Goal: Contribute content: Contribute content

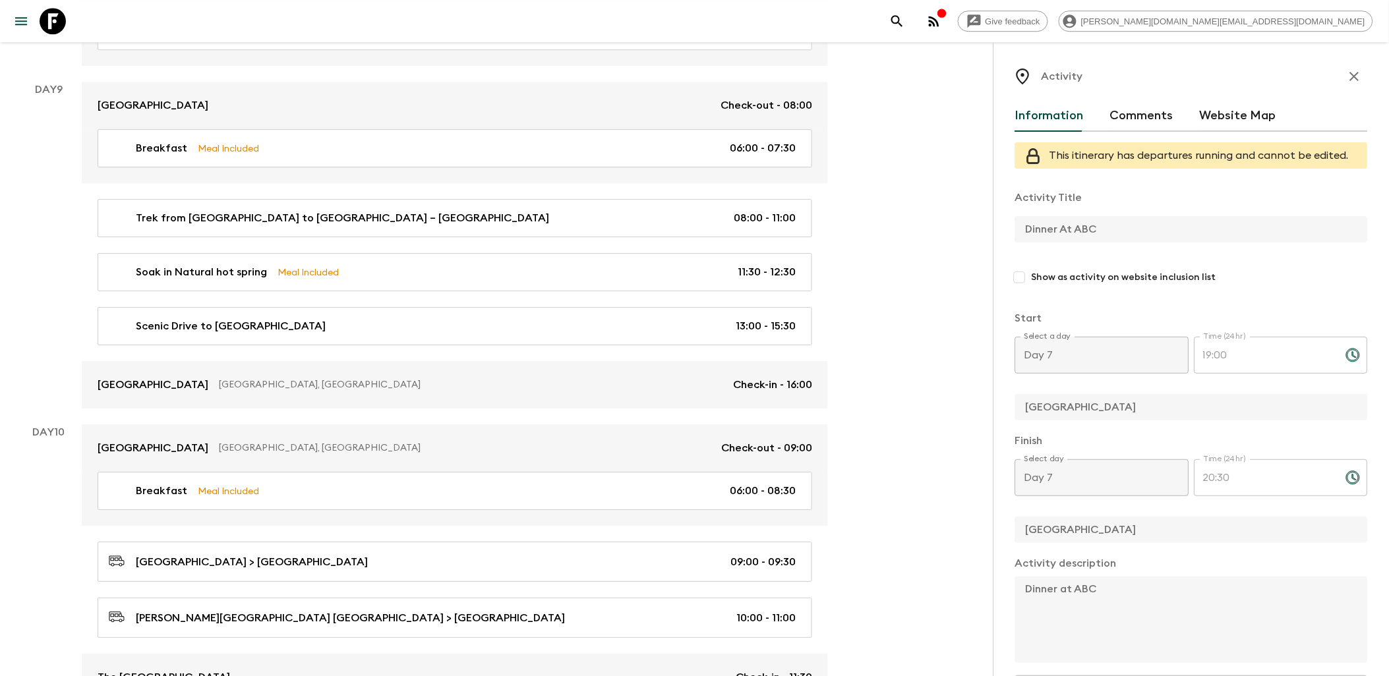
scroll to position [252, 0]
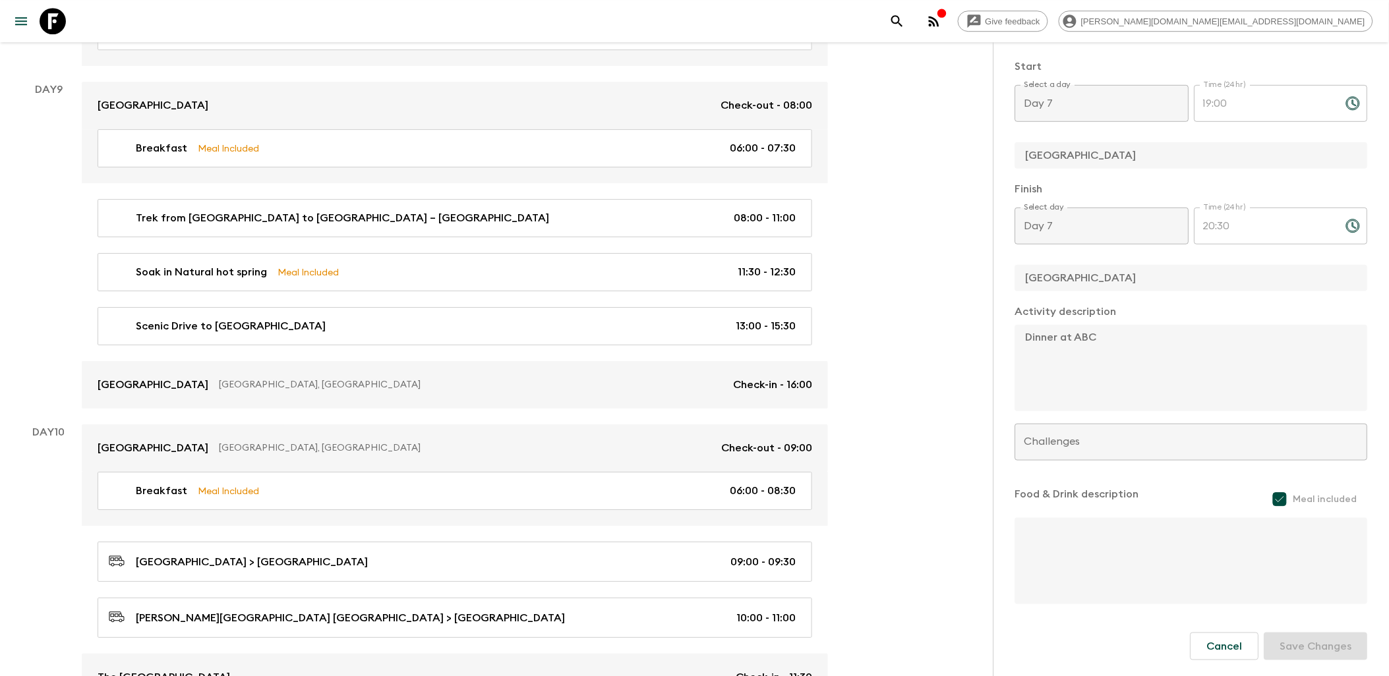
click at [57, 25] on icon at bounding box center [53, 21] width 26 height 26
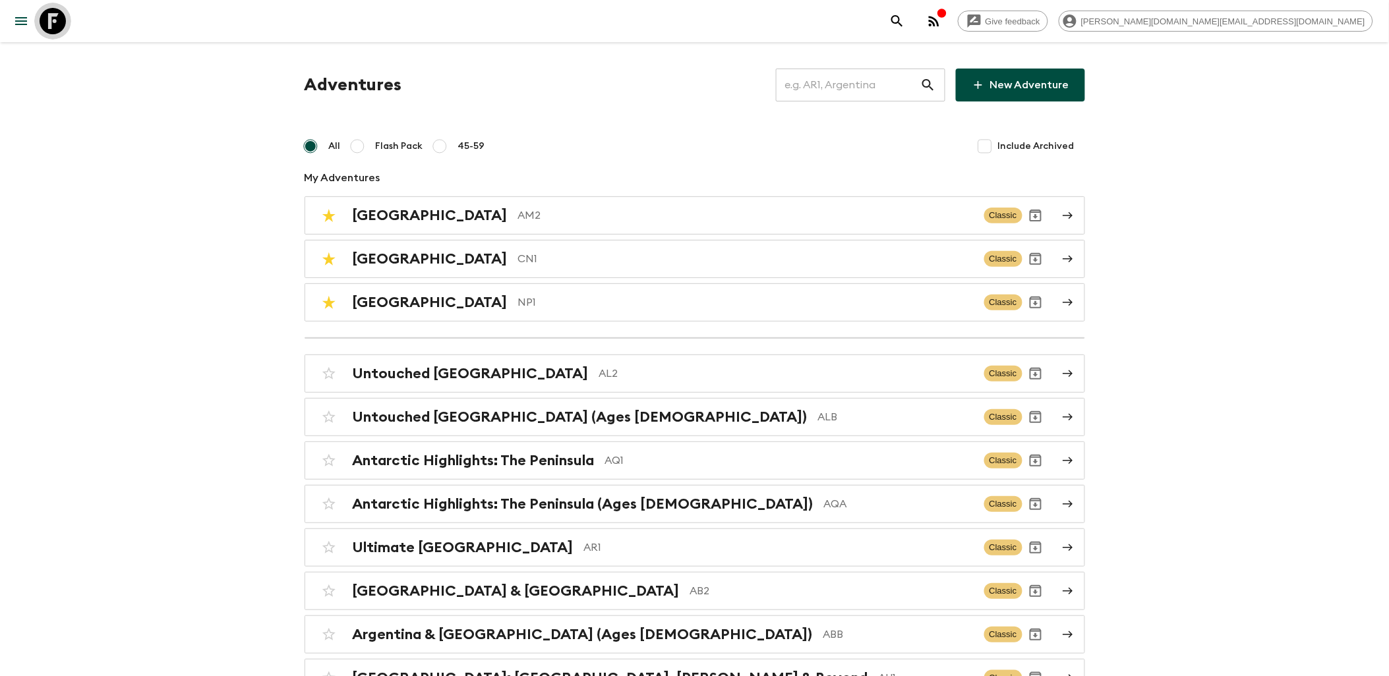
click at [51, 22] on icon at bounding box center [53, 21] width 26 height 26
click at [67, 20] on link at bounding box center [52, 21] width 37 height 37
click at [55, 20] on icon at bounding box center [53, 21] width 26 height 26
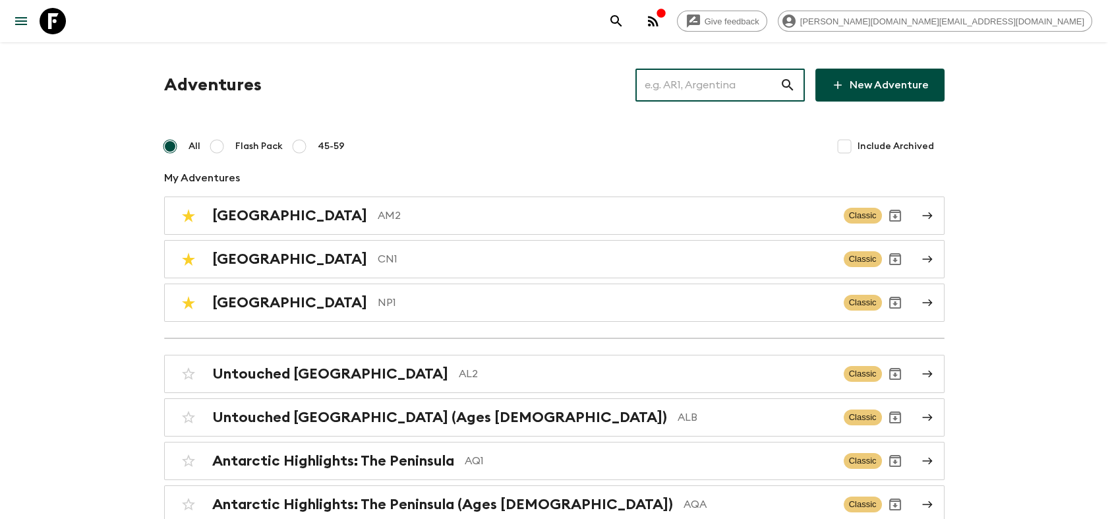
click at [726, 86] on input "text" at bounding box center [707, 85] width 144 height 37
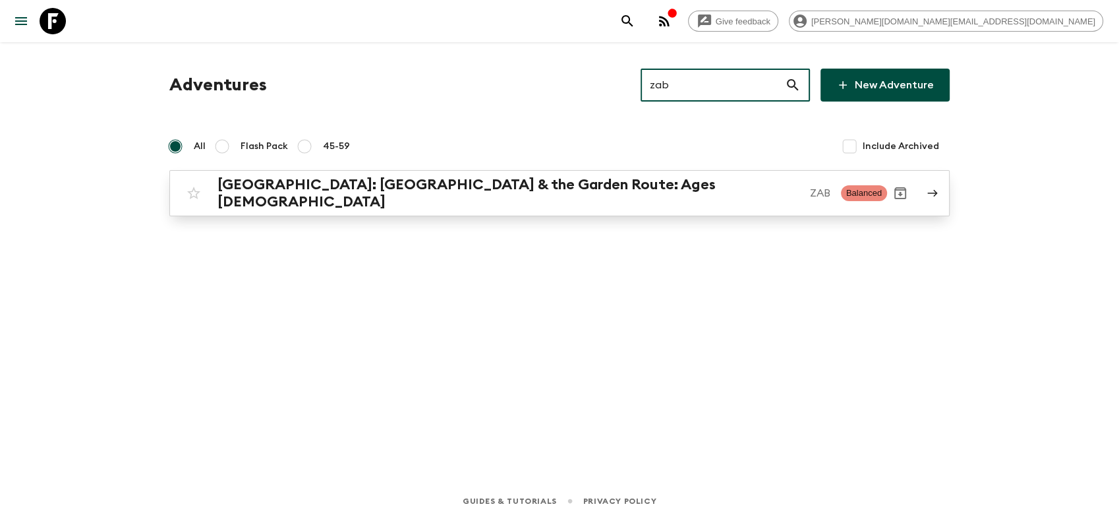
type input "zab"
click at [475, 191] on h2 "[GEOGRAPHIC_DATA]: [GEOGRAPHIC_DATA] & the Garden Route: Ages [DEMOGRAPHIC_DATA]" at bounding box center [509, 193] width 582 height 34
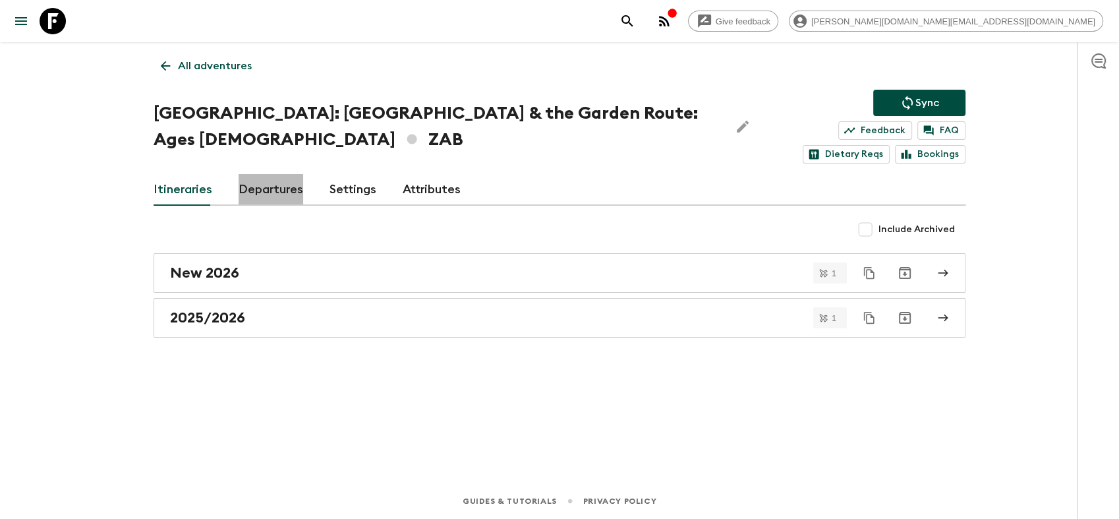
click at [264, 196] on link "Departures" at bounding box center [271, 190] width 65 height 32
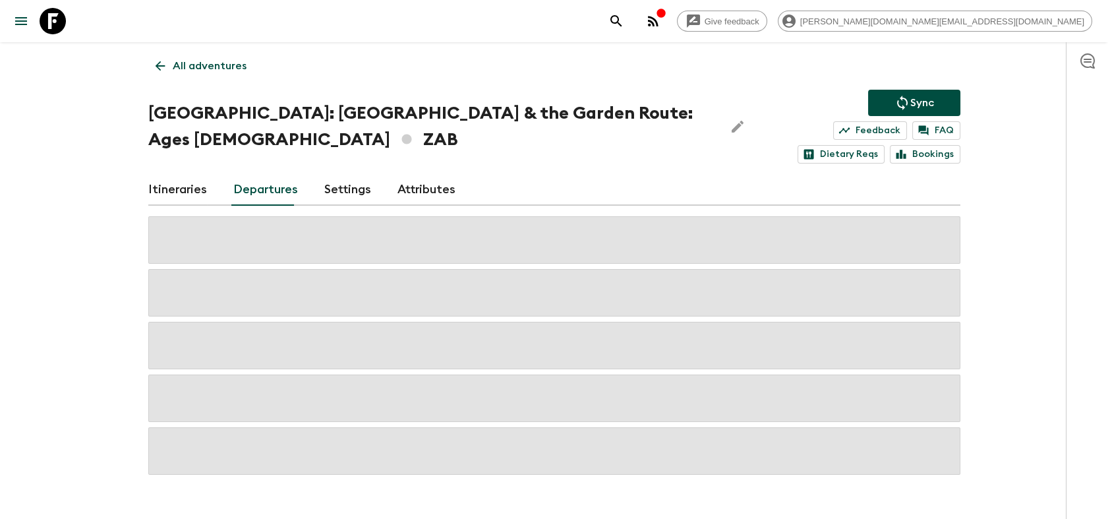
click at [196, 196] on link "Itineraries" at bounding box center [177, 190] width 59 height 32
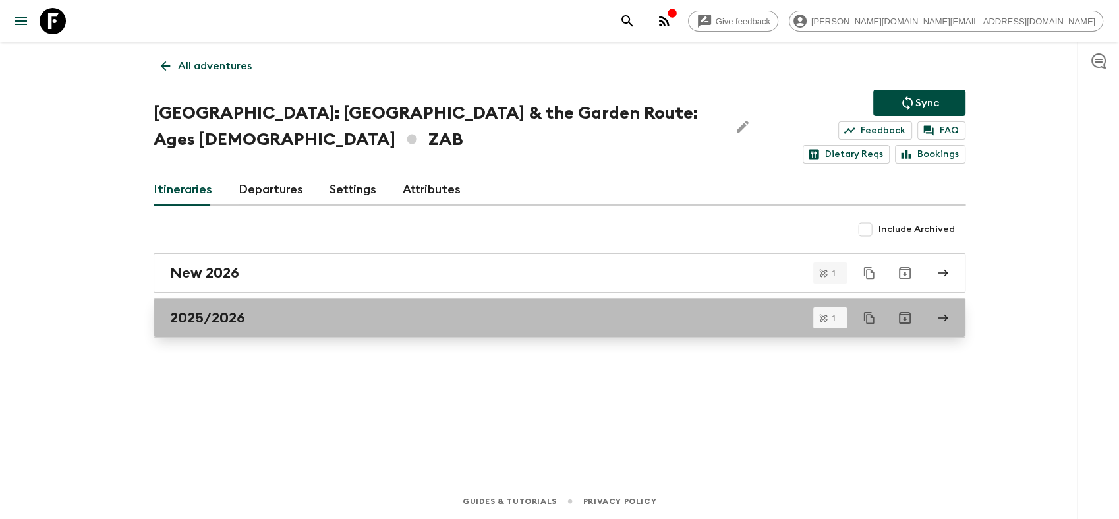
click at [295, 309] on div "2025/2026" at bounding box center [547, 317] width 754 height 17
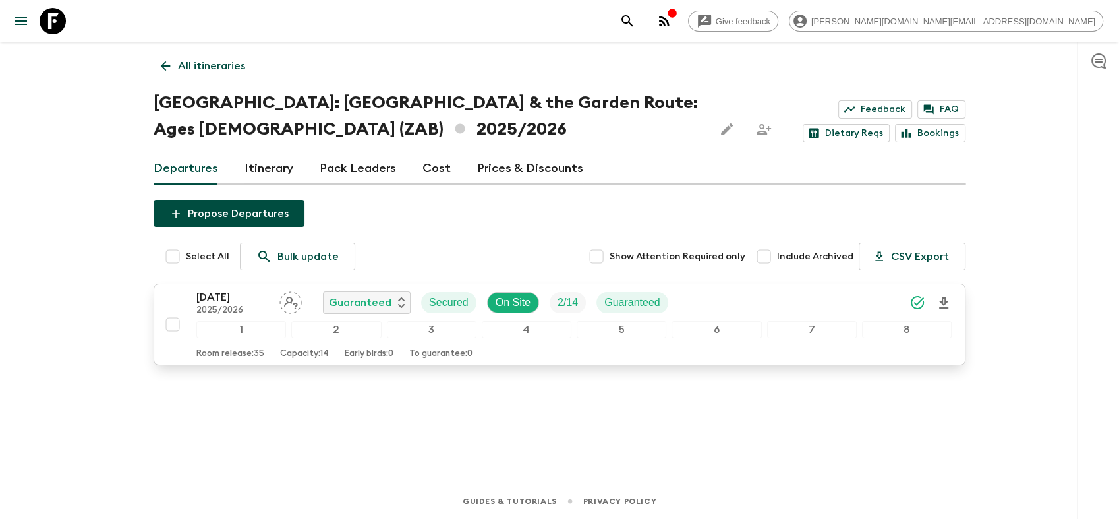
click at [254, 308] on p "2025/2026" at bounding box center [232, 310] width 73 height 11
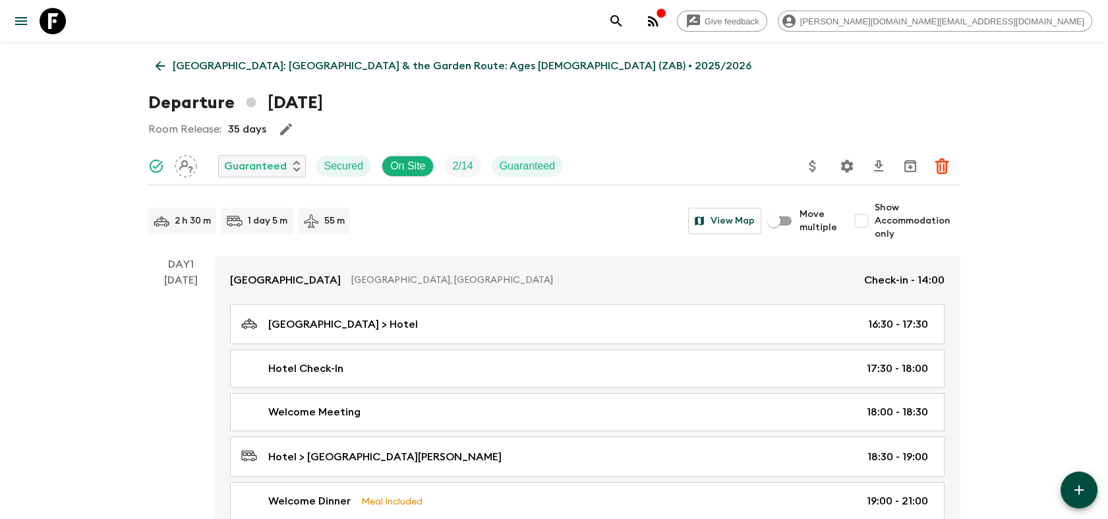
click at [55, 18] on icon at bounding box center [53, 21] width 26 height 26
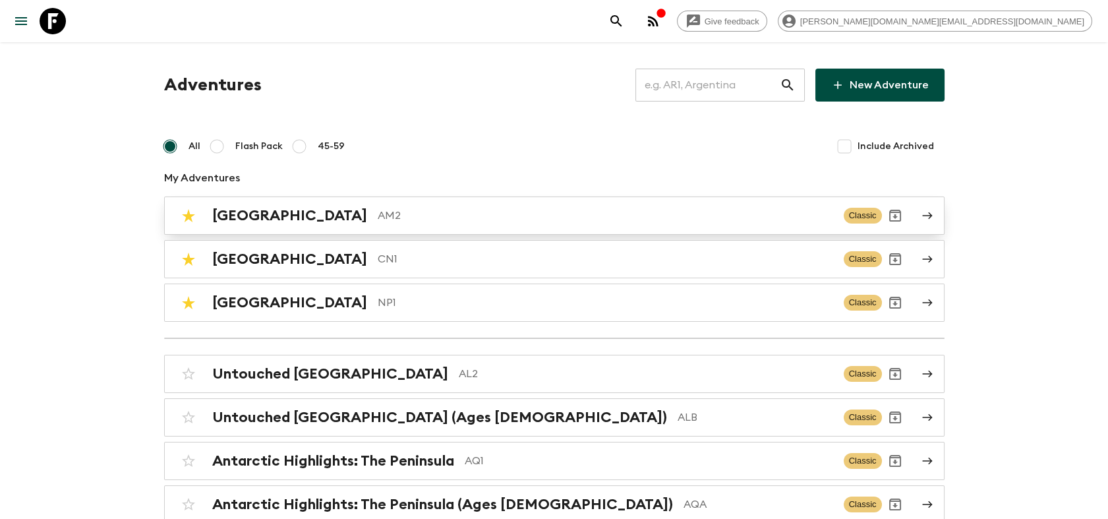
click at [378, 221] on p "AM2" at bounding box center [606, 216] width 456 height 16
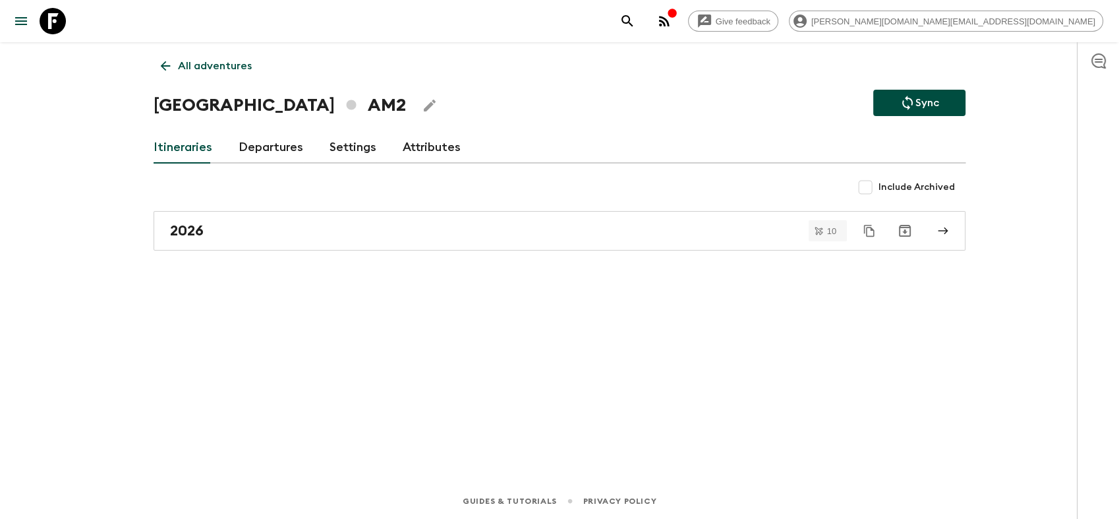
click at [274, 152] on link "Departures" at bounding box center [271, 148] width 65 height 32
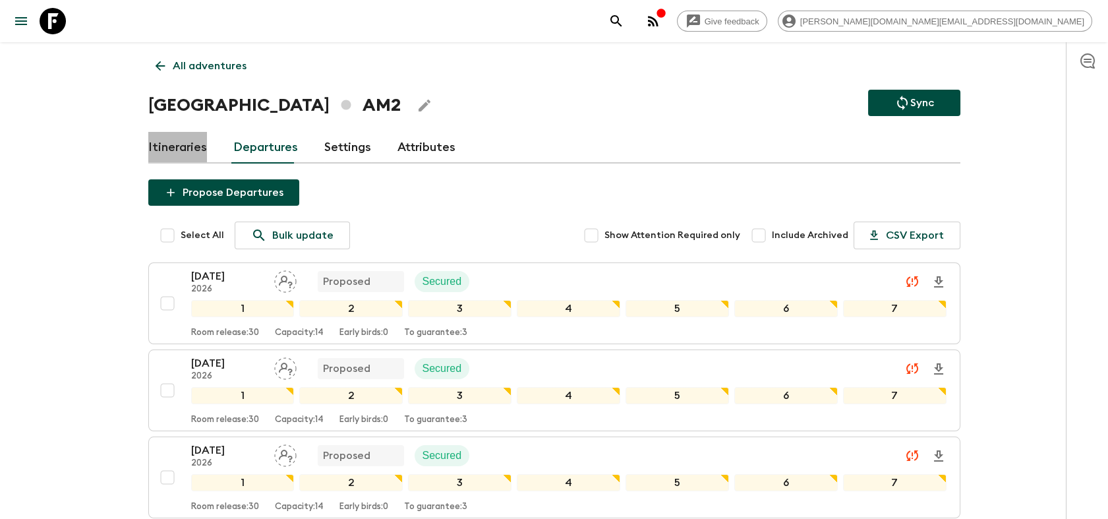
click at [183, 150] on link "Itineraries" at bounding box center [177, 148] width 59 height 32
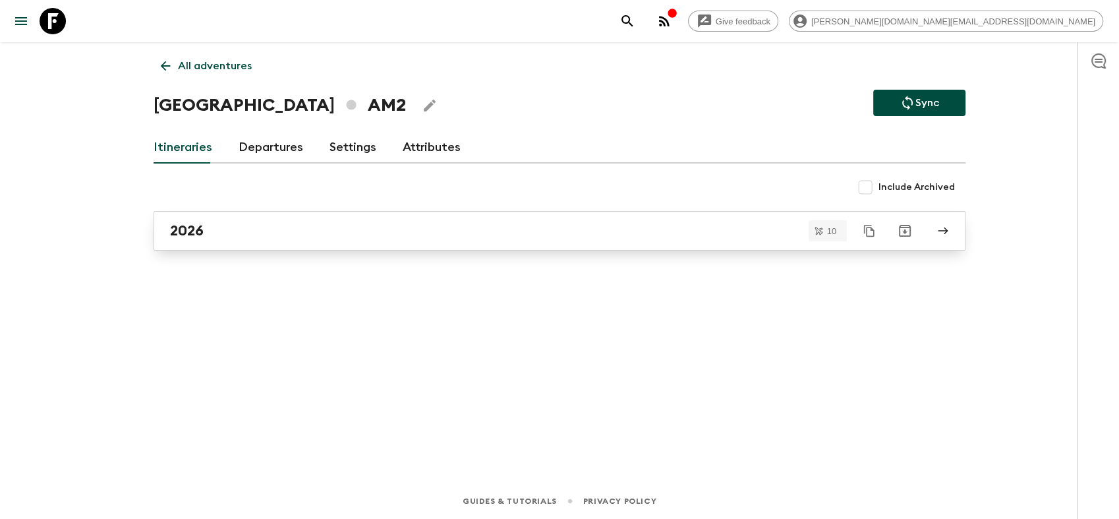
click at [237, 236] on div "2026" at bounding box center [547, 230] width 754 height 17
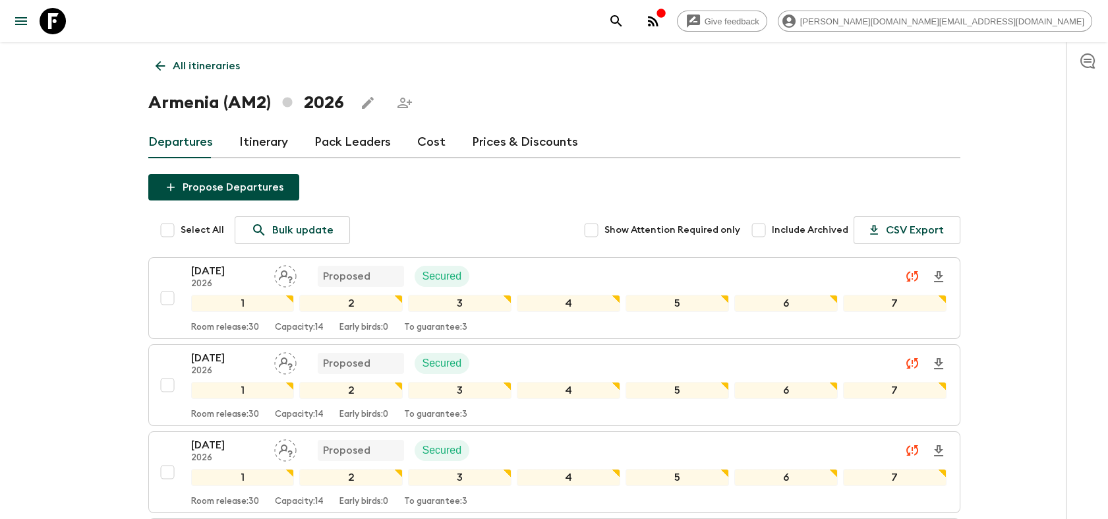
click at [269, 139] on link "Itinerary" at bounding box center [263, 143] width 49 height 32
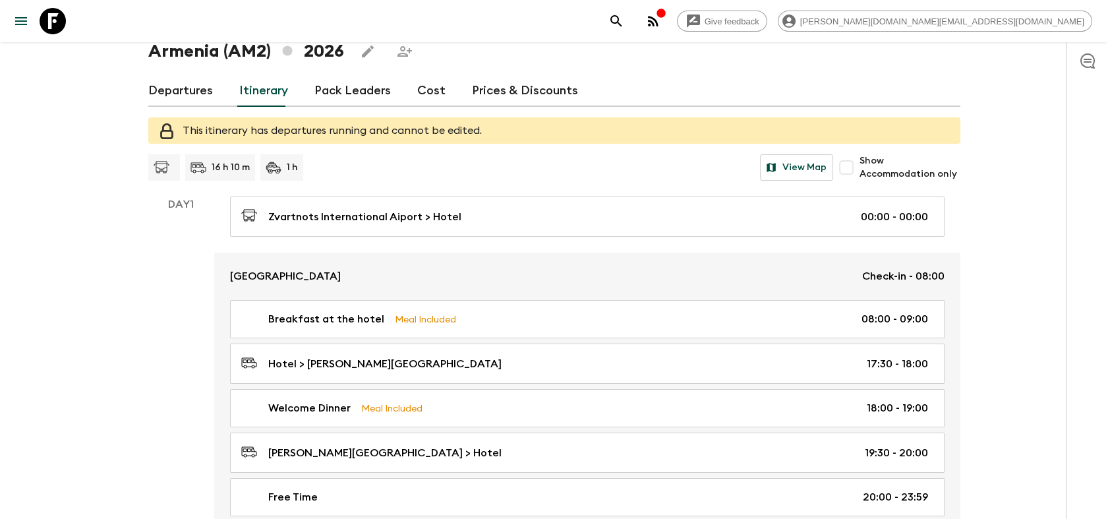
scroll to position [73, 0]
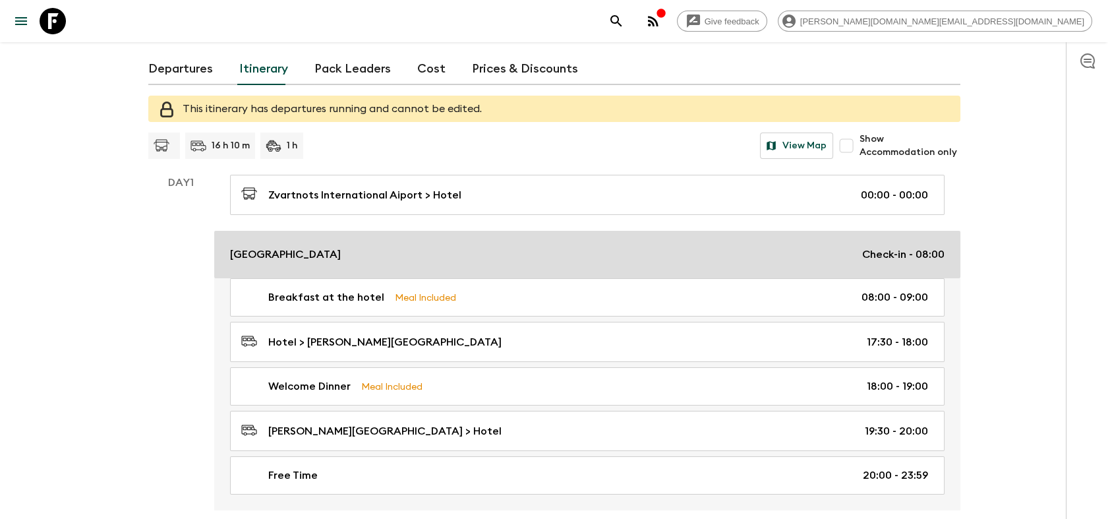
click at [361, 260] on div "[GEOGRAPHIC_DATA] Check-in - 08:00" at bounding box center [587, 255] width 715 height 16
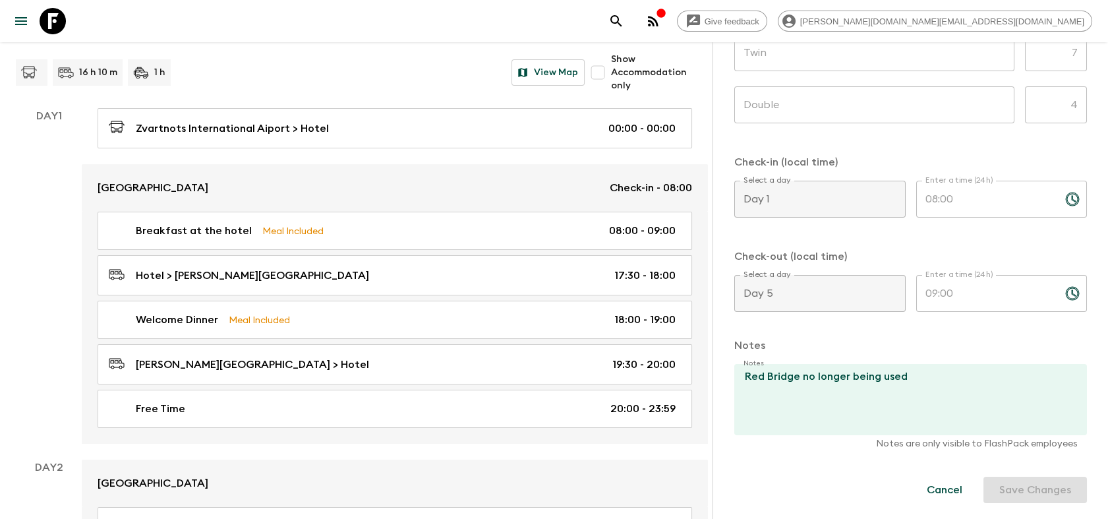
scroll to position [293, 0]
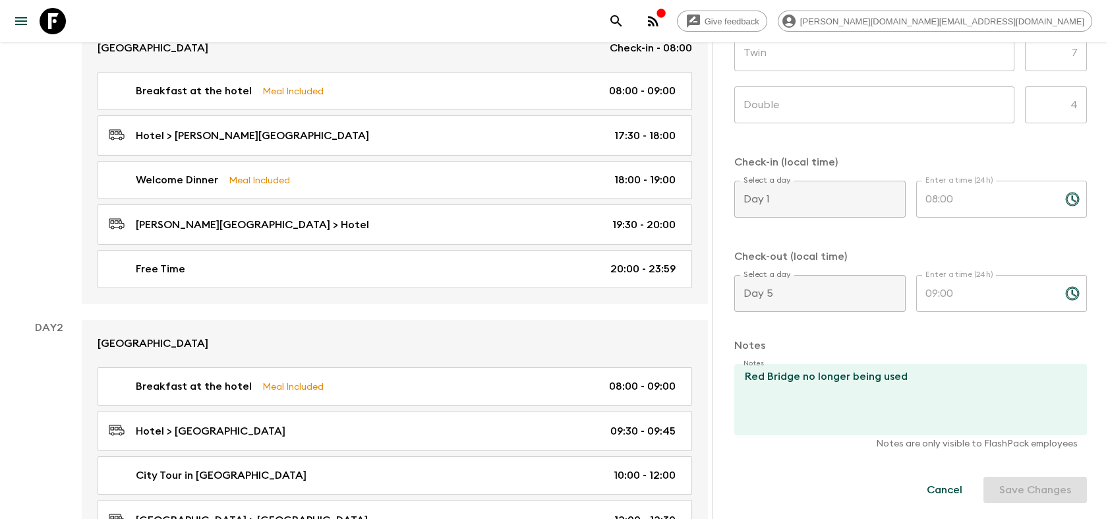
click at [1018, 490] on div "Cancel Save Changes" at bounding box center [999, 490] width 176 height 26
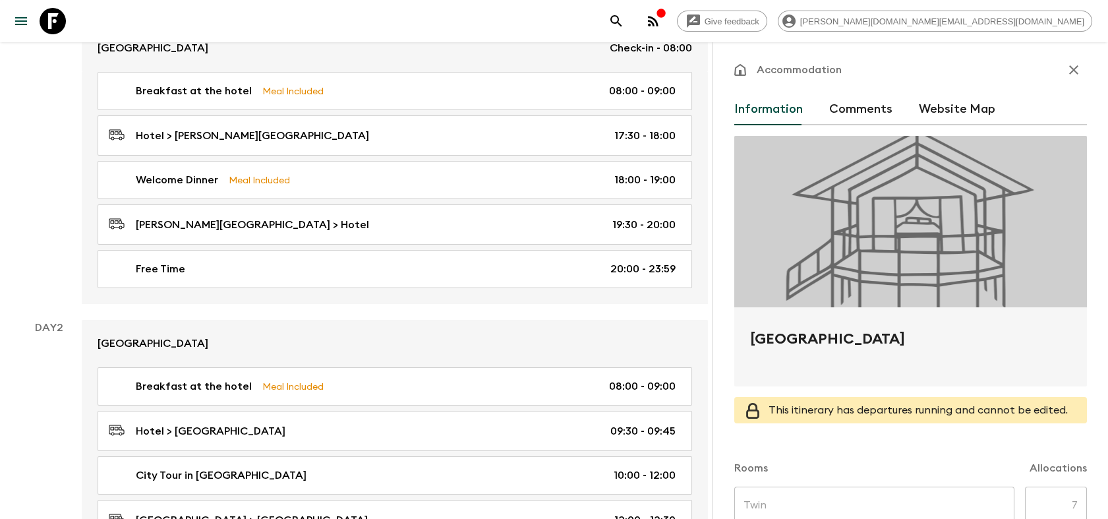
scroll to position [0, 0]
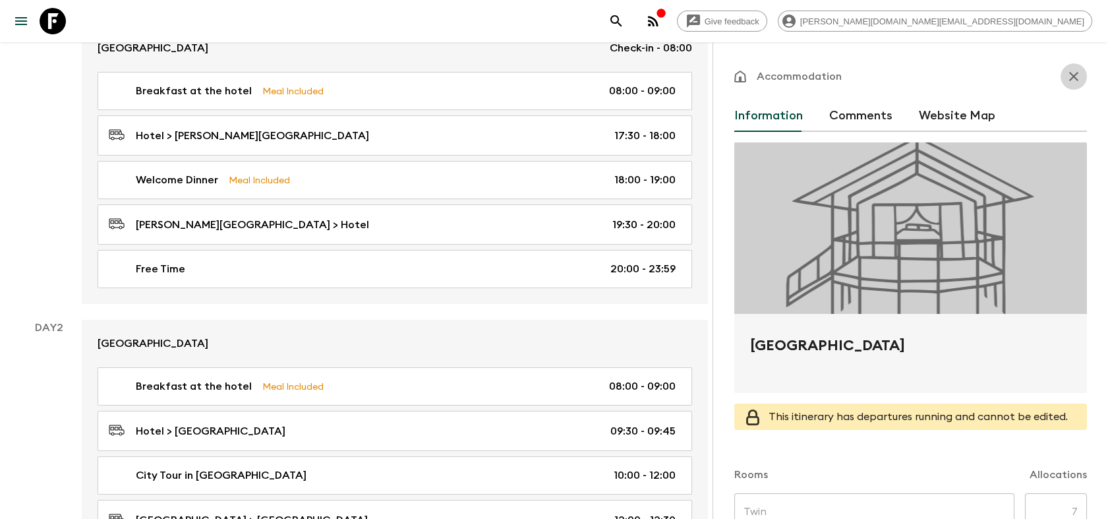
click at [1066, 80] on icon "button" at bounding box center [1074, 77] width 16 height 16
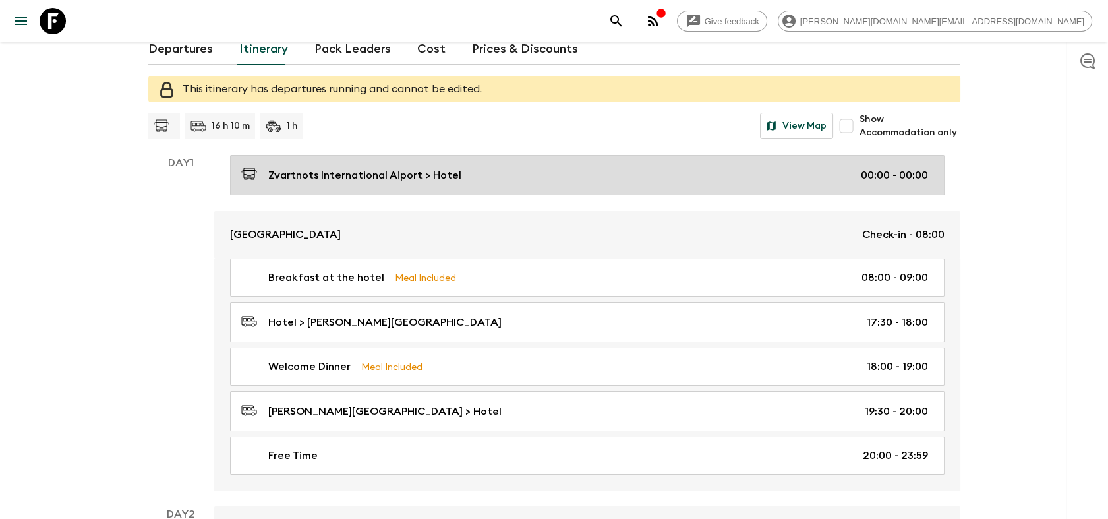
scroll to position [73, 0]
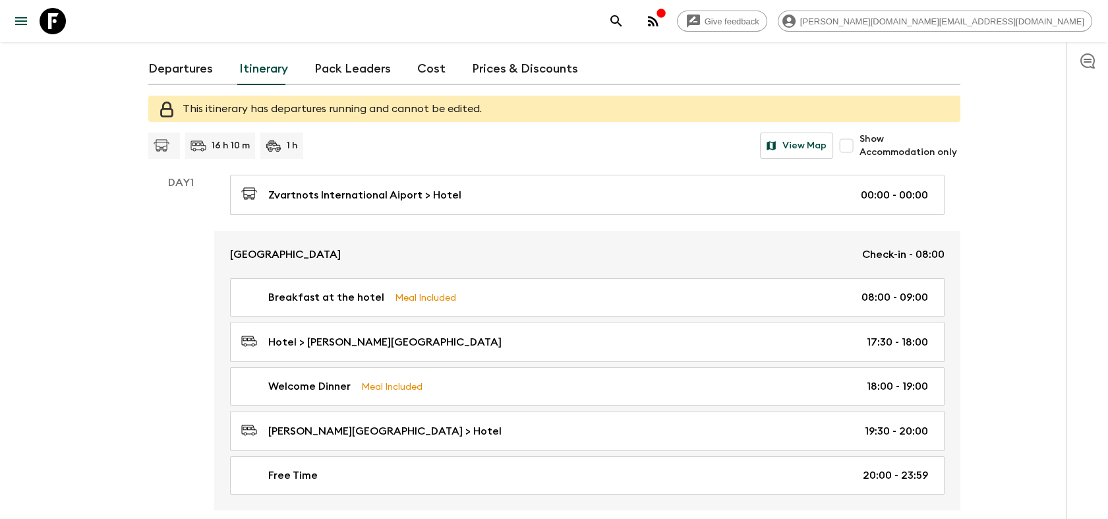
click at [185, 71] on link "Departures" at bounding box center [180, 69] width 65 height 32
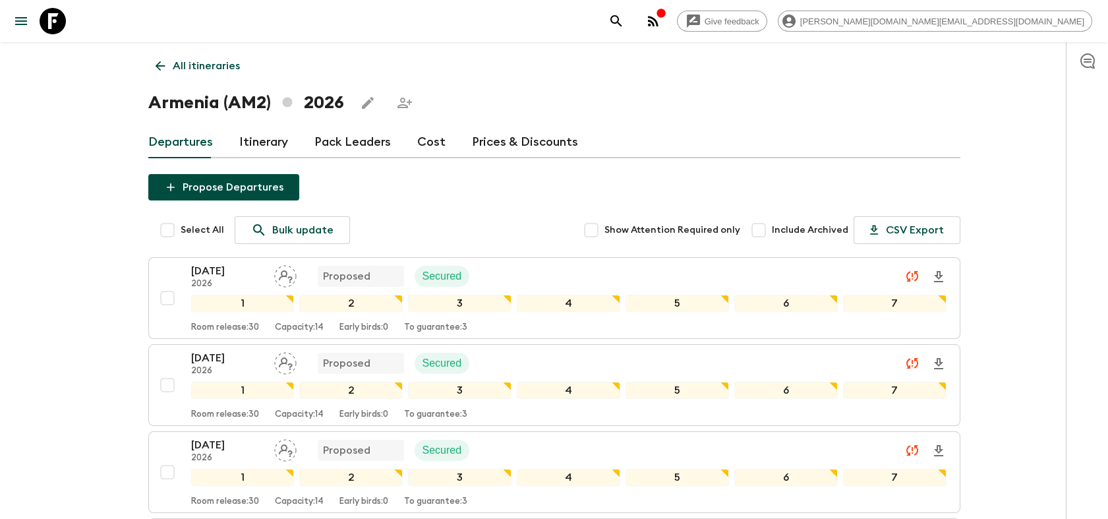
click at [55, 24] on icon at bounding box center [53, 21] width 26 height 26
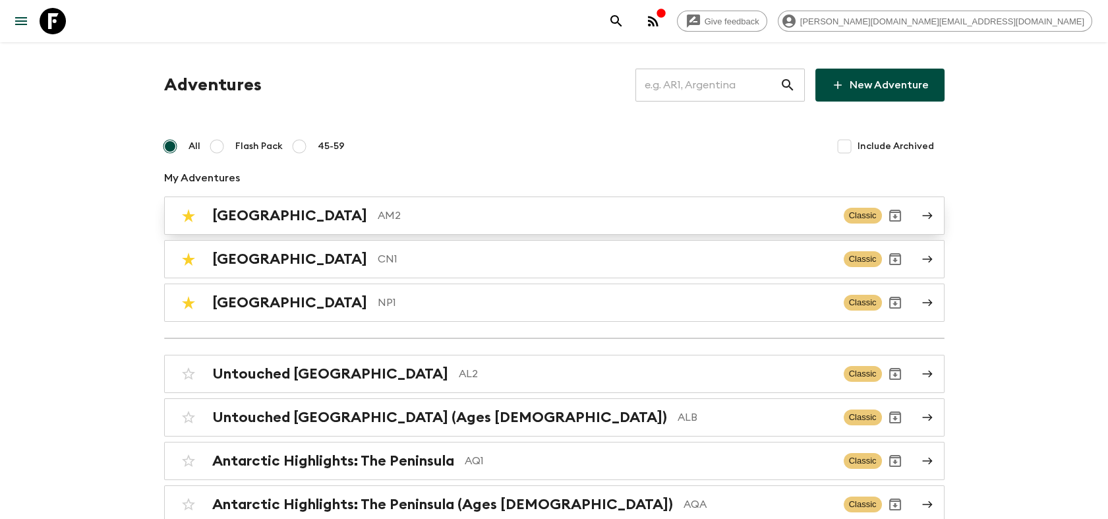
click at [280, 221] on div "Armenia AM2" at bounding box center [522, 215] width 621 height 17
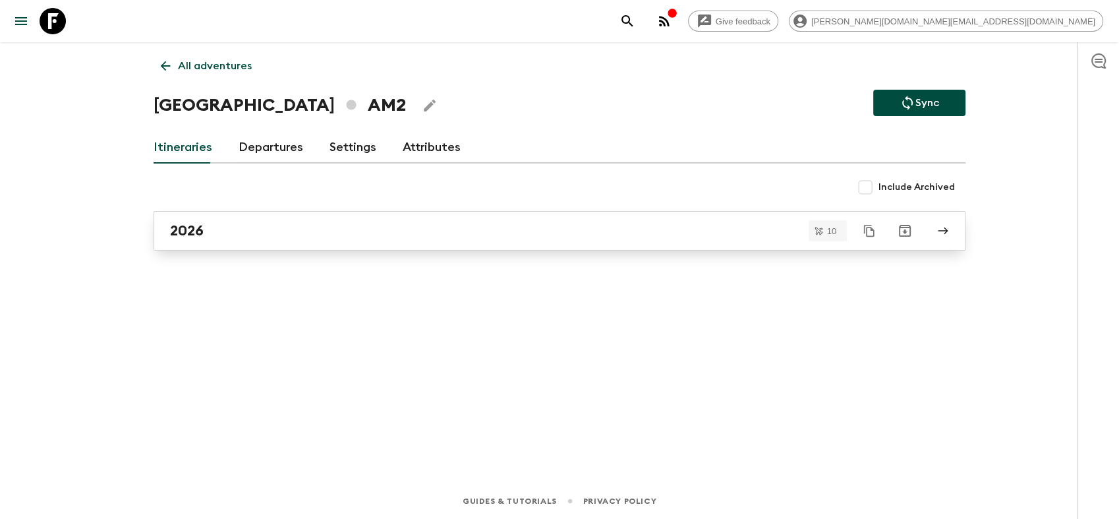
click at [234, 227] on div "2026" at bounding box center [547, 230] width 754 height 17
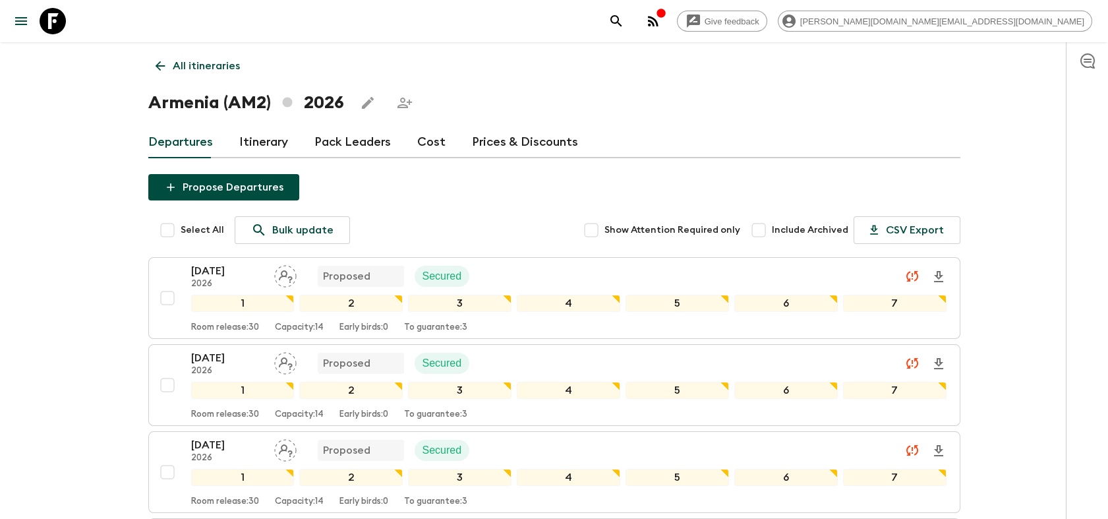
click at [40, 23] on icon at bounding box center [53, 21] width 26 height 26
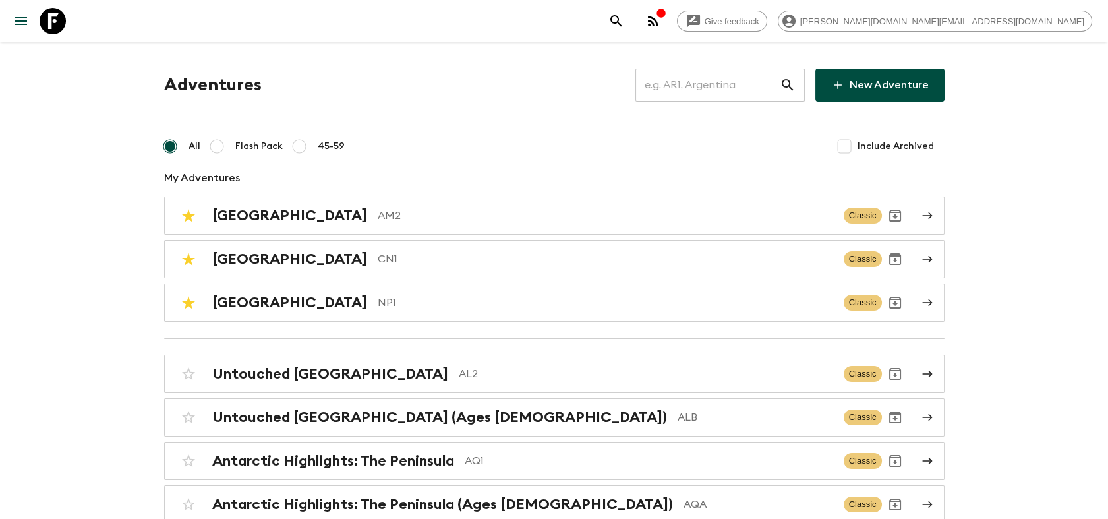
click at [692, 81] on input "text" at bounding box center [707, 85] width 144 height 37
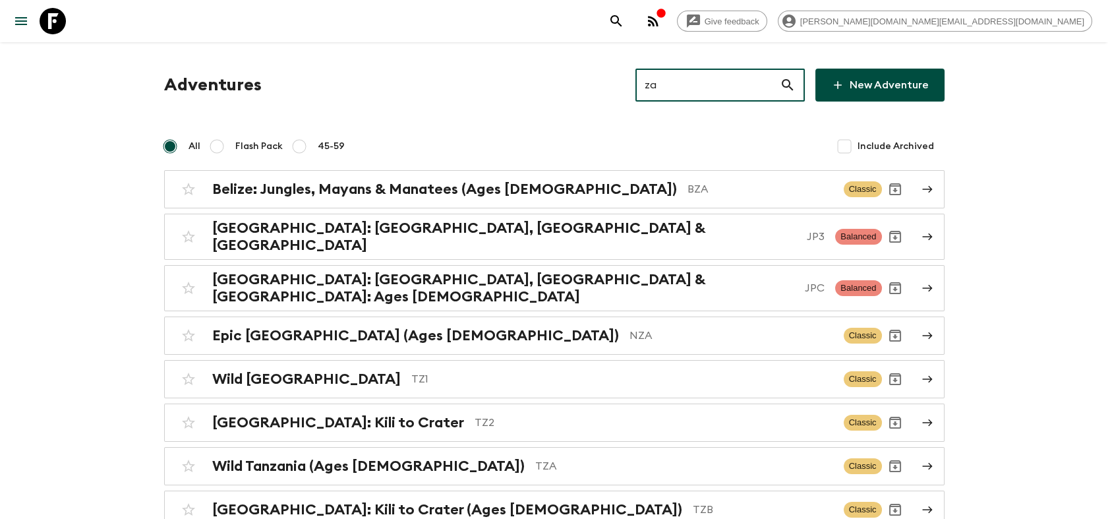
type input "zab"
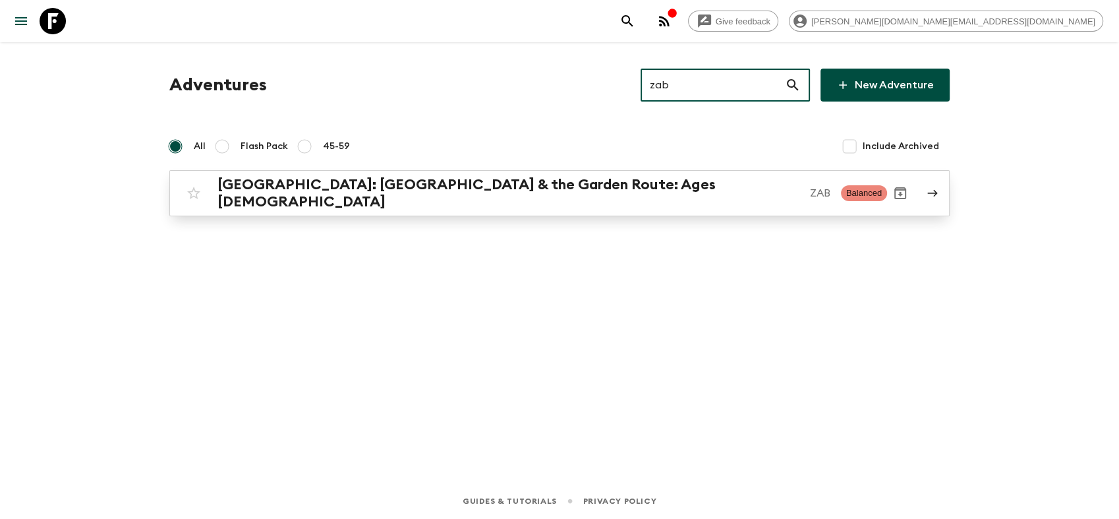
click at [456, 202] on link "[GEOGRAPHIC_DATA]: [GEOGRAPHIC_DATA] & the Garden Route: Ages [DEMOGRAPHIC_DATA…" at bounding box center [559, 193] width 781 height 46
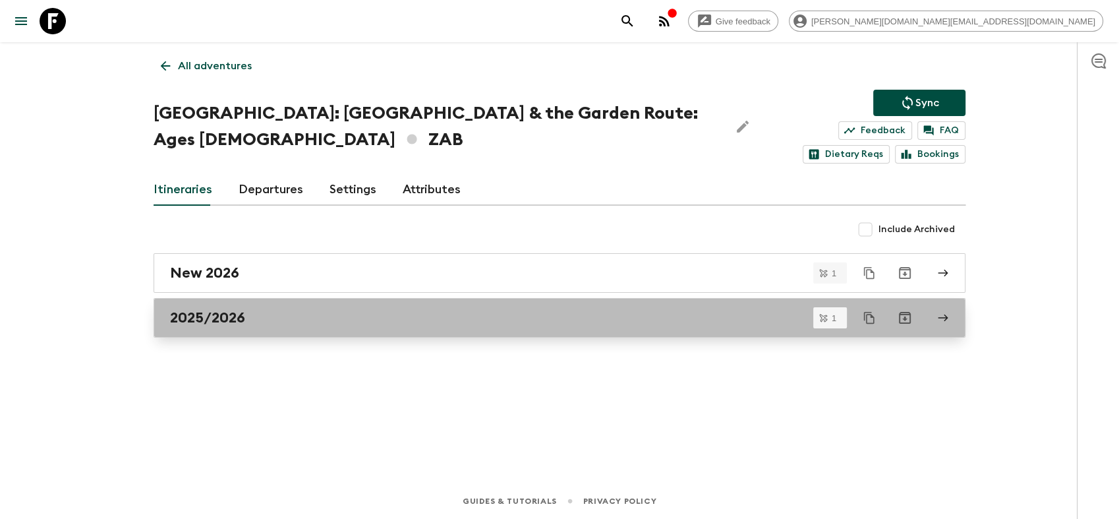
click at [255, 312] on div "2025/2026" at bounding box center [547, 317] width 754 height 17
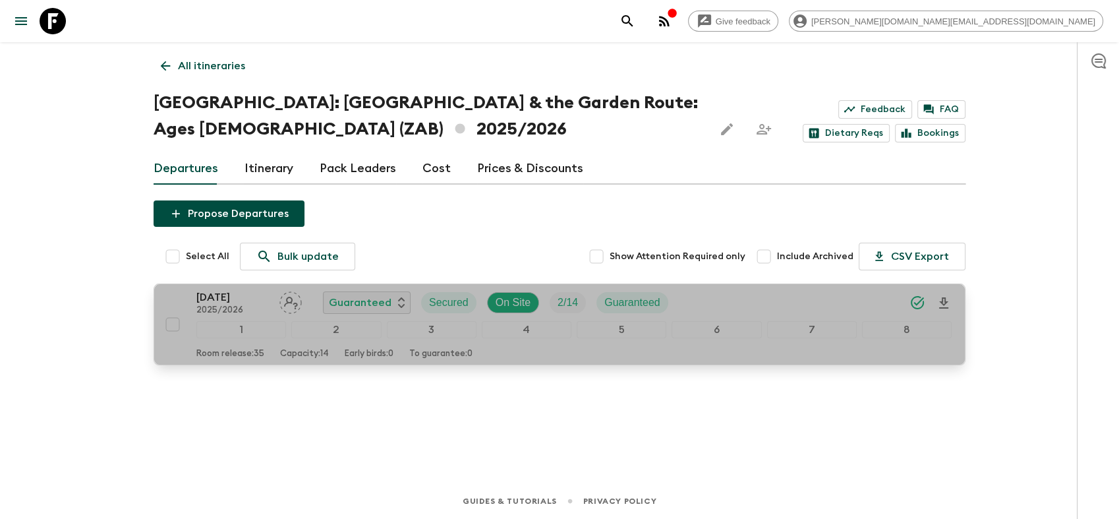
click at [264, 309] on p "2025/2026" at bounding box center [232, 310] width 73 height 11
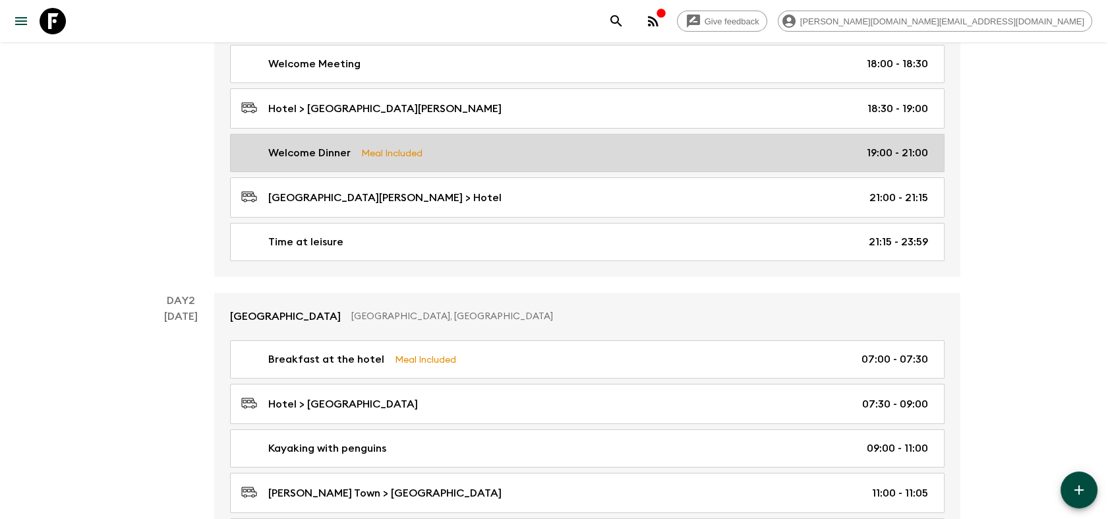
scroll to position [585, 0]
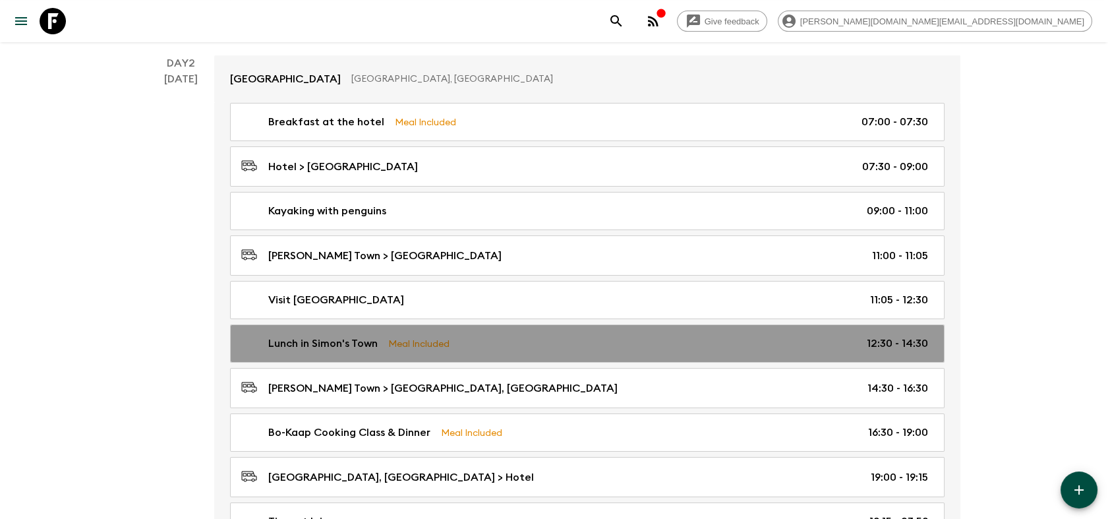
click at [529, 340] on div "Lunch in Simon's Town Meal Included 12:30 - 14:30" at bounding box center [584, 344] width 687 height 16
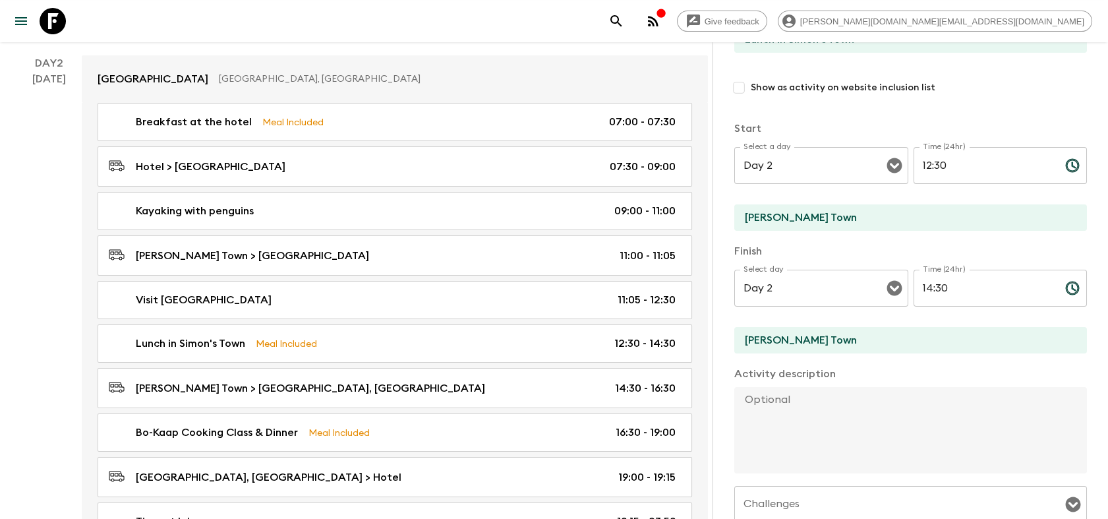
scroll to position [659, 0]
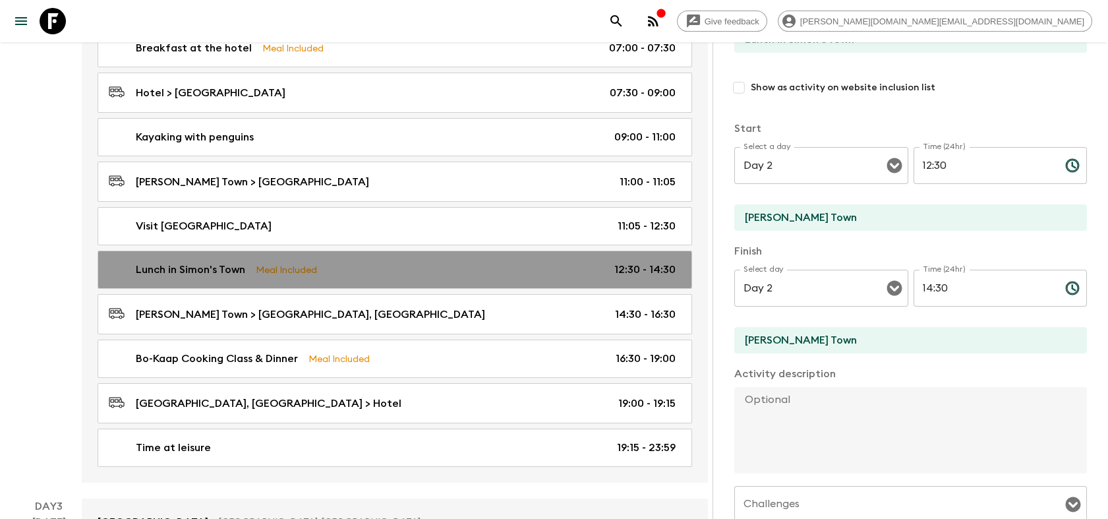
click at [364, 264] on div "Lunch in Simon's Town Meal Included 12:30 - 14:30" at bounding box center [392, 270] width 567 height 16
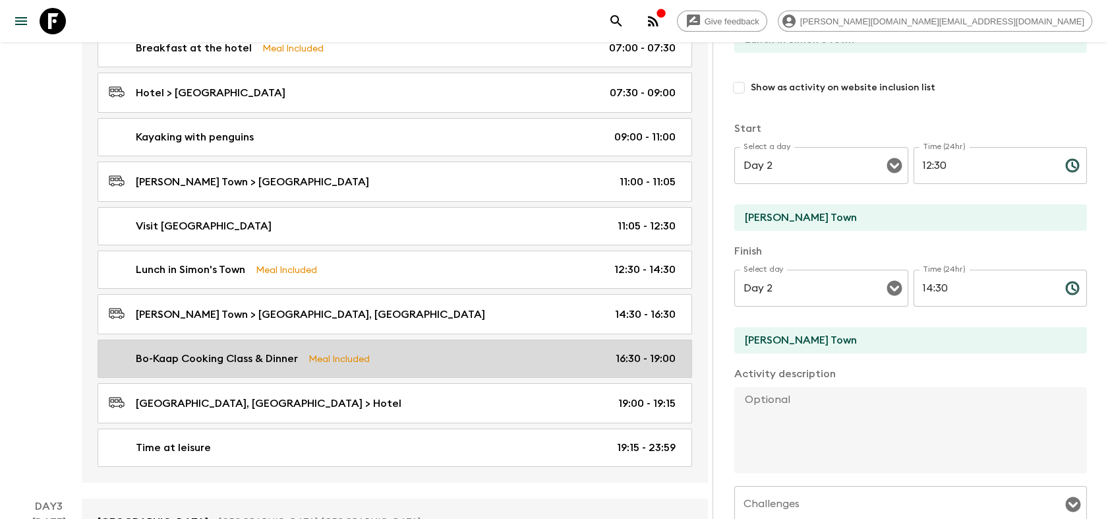
click at [401, 351] on div "Bo-Kaap Cooking Class & Dinner Meal Included 16:30 - 19:00" at bounding box center [392, 359] width 567 height 16
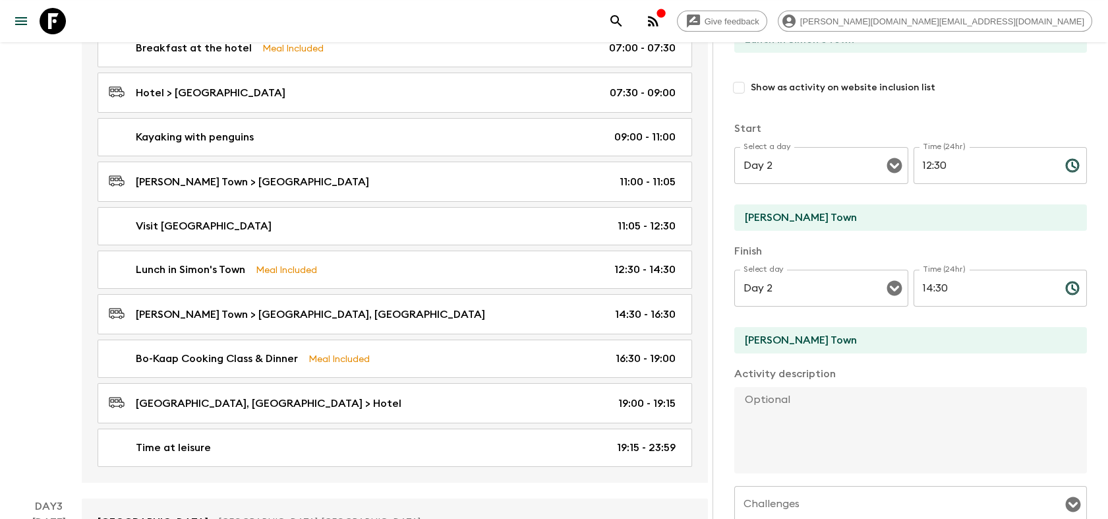
type input "Bo-Kaap Cooking Class & Dinner"
type input "Bo-[GEOGRAPHIC_DATA], [GEOGRAPHIC_DATA]"
type textarea "This immersive cultural experience starts with a guided walking tour through th…"
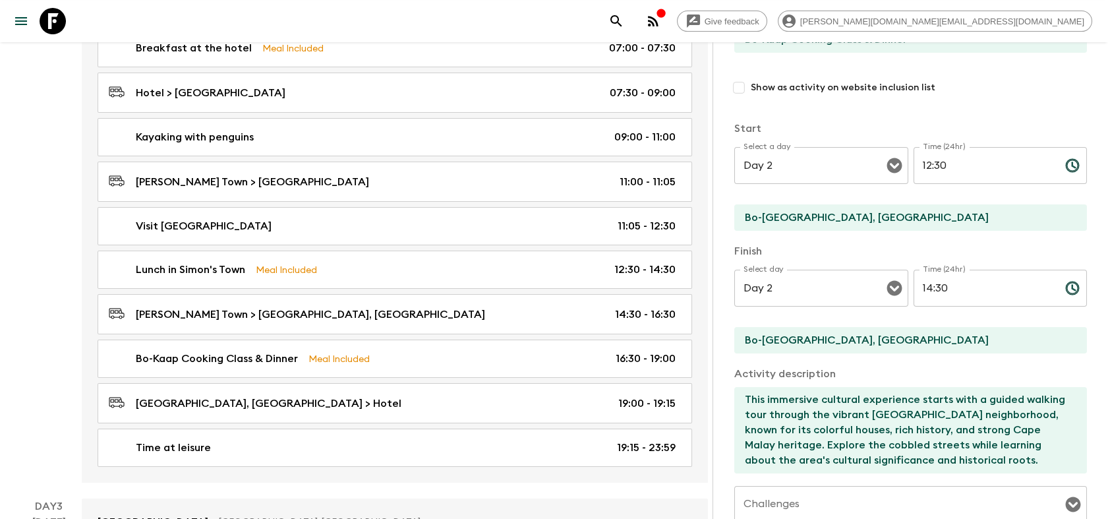
type input "16:30"
type input "19:00"
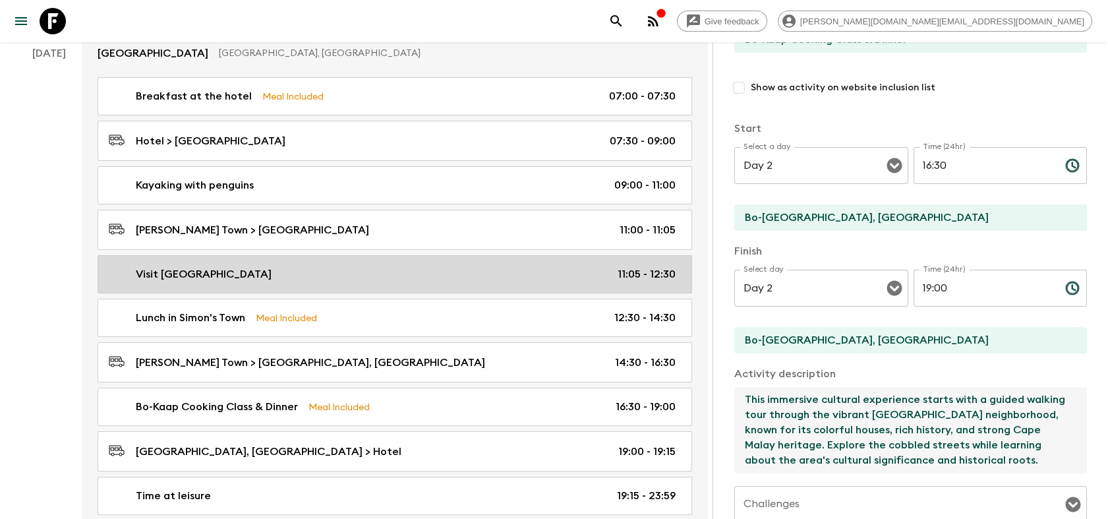
scroll to position [585, 0]
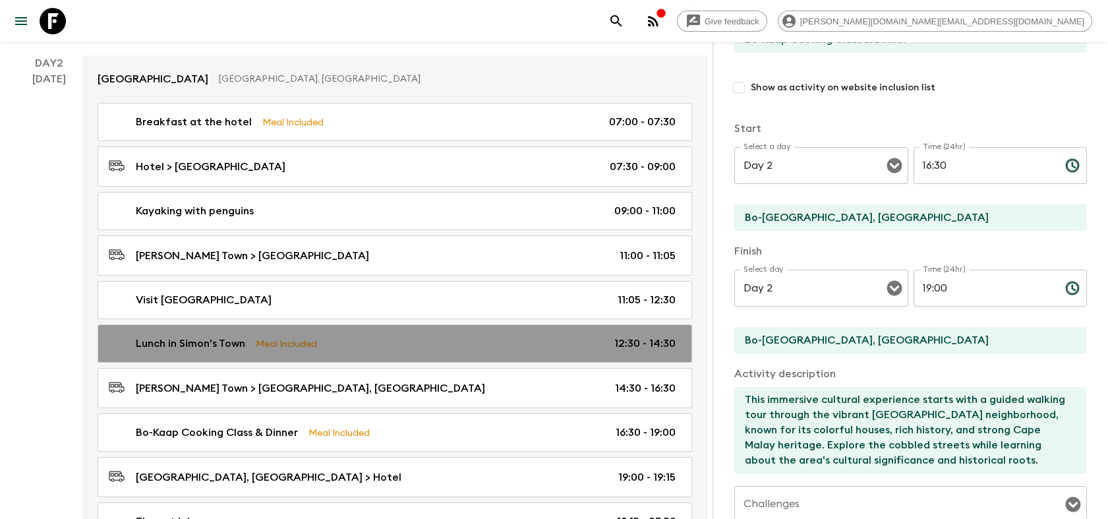
click at [380, 342] on div "Lunch in Simon's Town Meal Included 12:30 - 14:30" at bounding box center [392, 344] width 567 height 16
type input "Lunch in Simon's Town"
type input "[PERSON_NAME] Town"
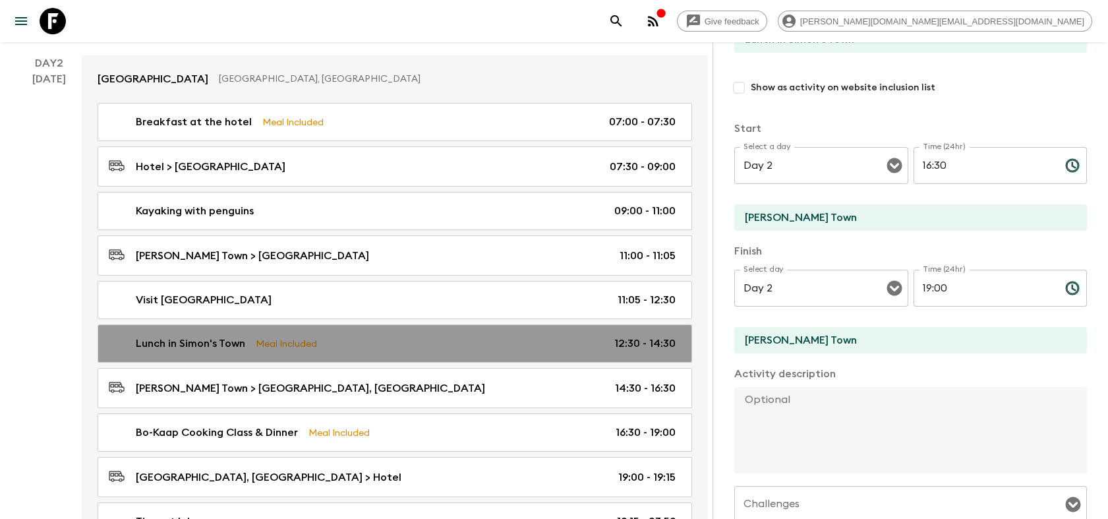
type input "12:30"
type input "14:30"
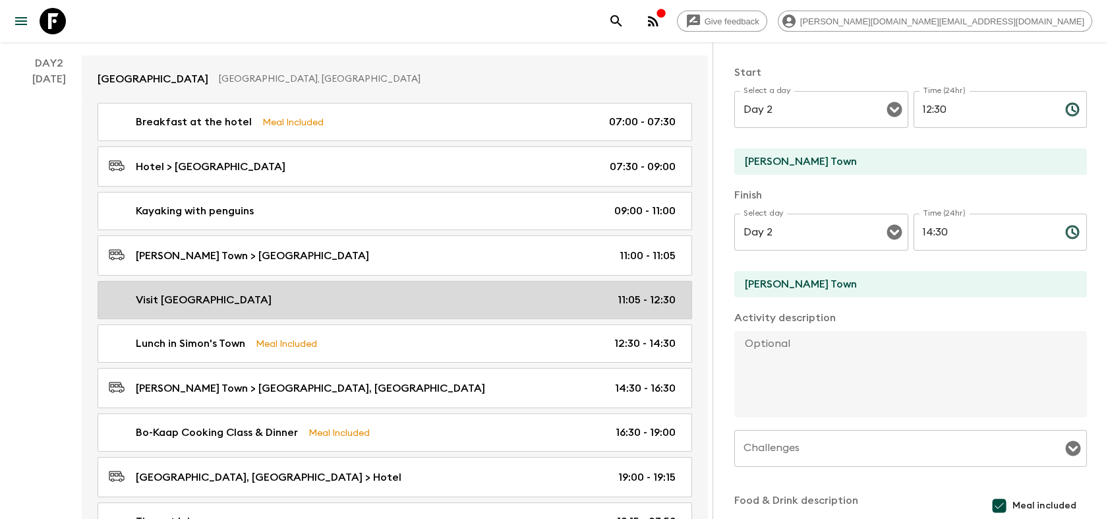
scroll to position [142, 0]
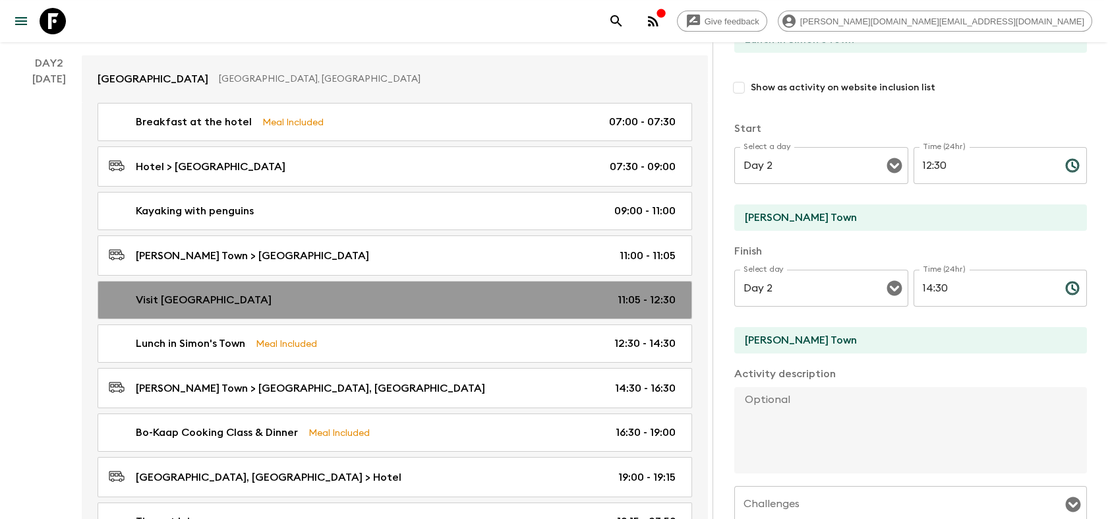
click at [407, 301] on div "Visit [GEOGRAPHIC_DATA] 11:05 - 12:30" at bounding box center [392, 300] width 567 height 16
type input "Visit [GEOGRAPHIC_DATA]"
type input "[GEOGRAPHIC_DATA]"
type textarea "Nestled along the scenic coastline near [GEOGRAPHIC_DATA], [GEOGRAPHIC_DATA] is…"
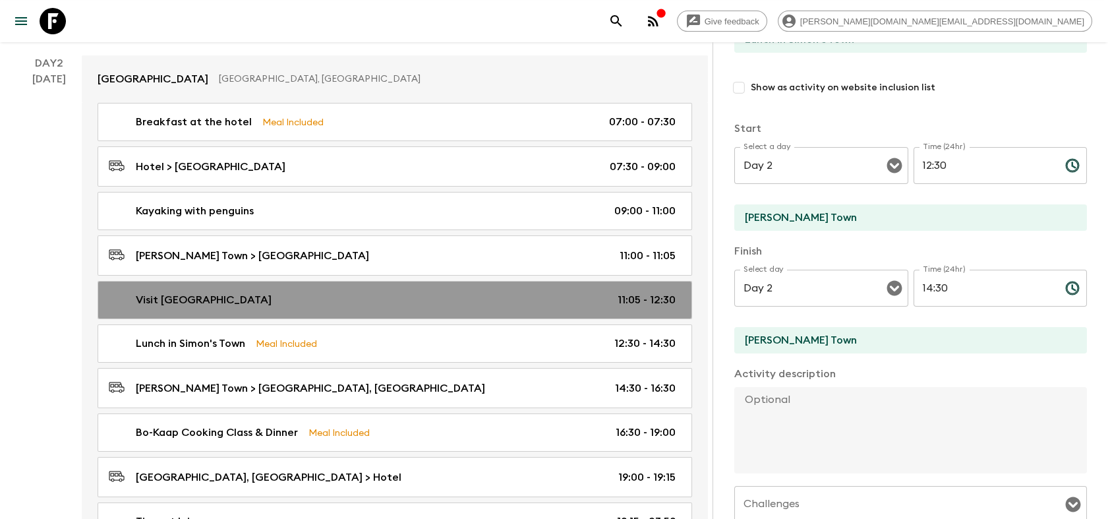
checkbox input "false"
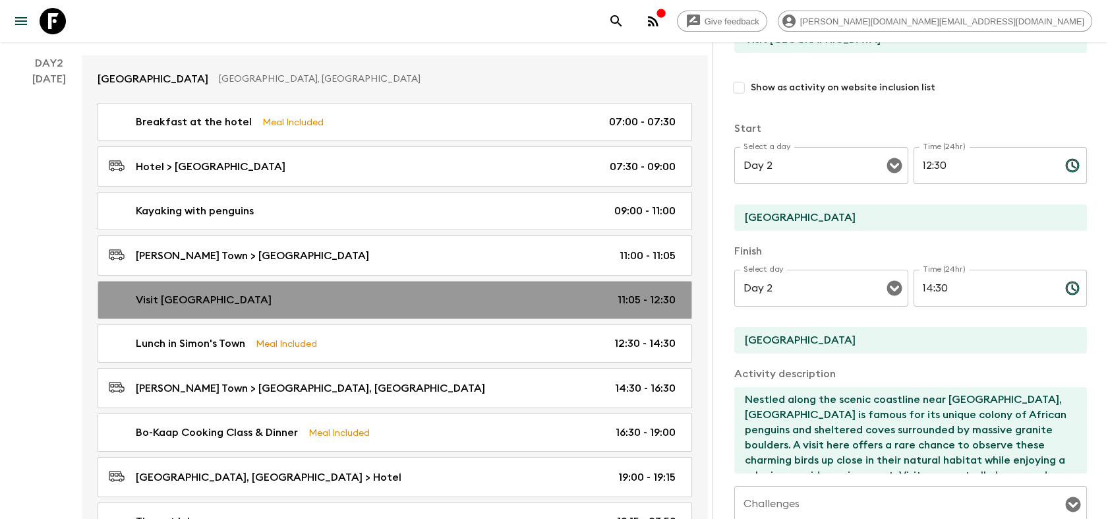
type input "11:05"
type input "12:30"
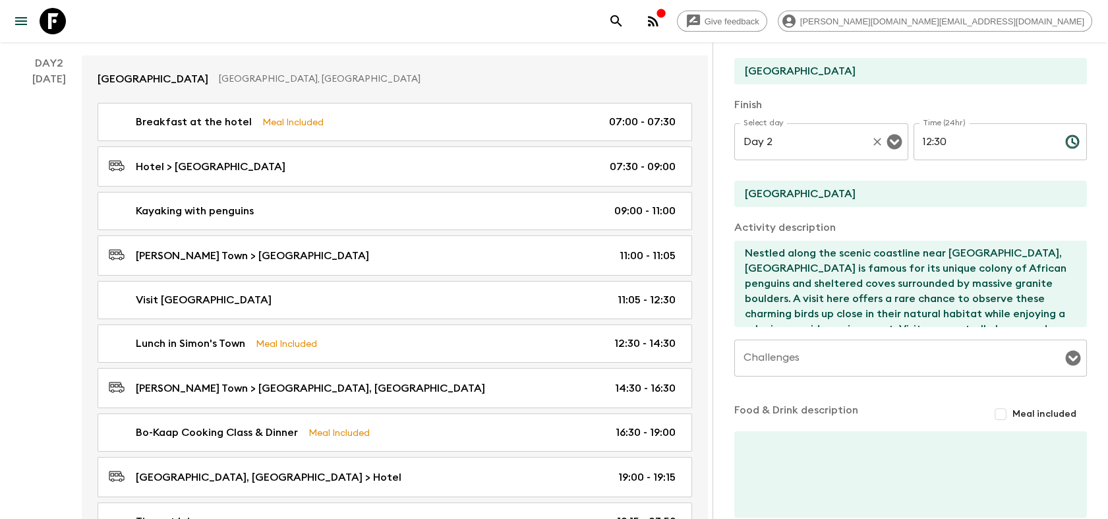
scroll to position [289, 0]
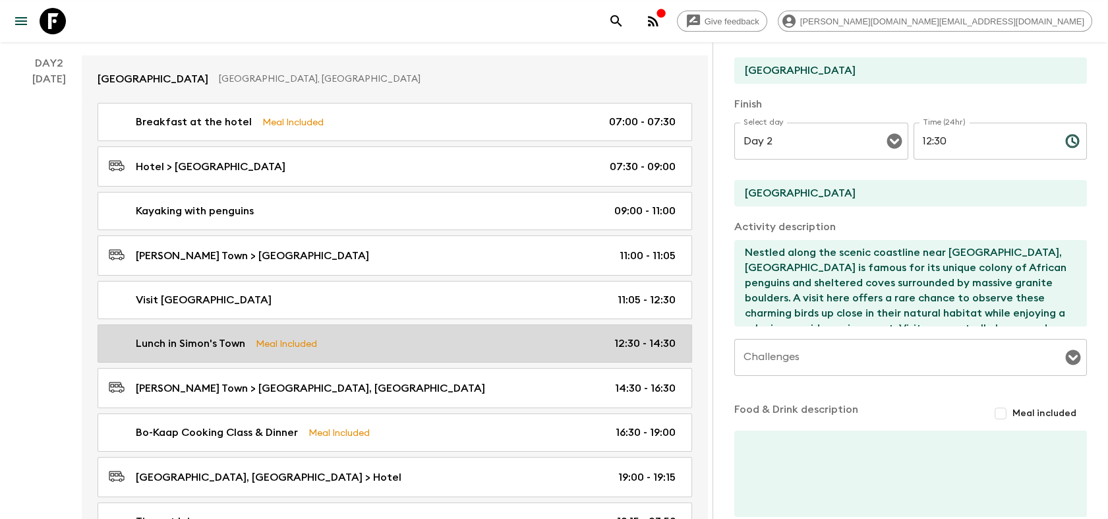
click at [426, 336] on div "Lunch in Simon's Town Meal Included 12:30 - 14:30" at bounding box center [392, 344] width 567 height 16
type input "Lunch in Simon's Town"
type input "[PERSON_NAME] Town"
checkbox input "true"
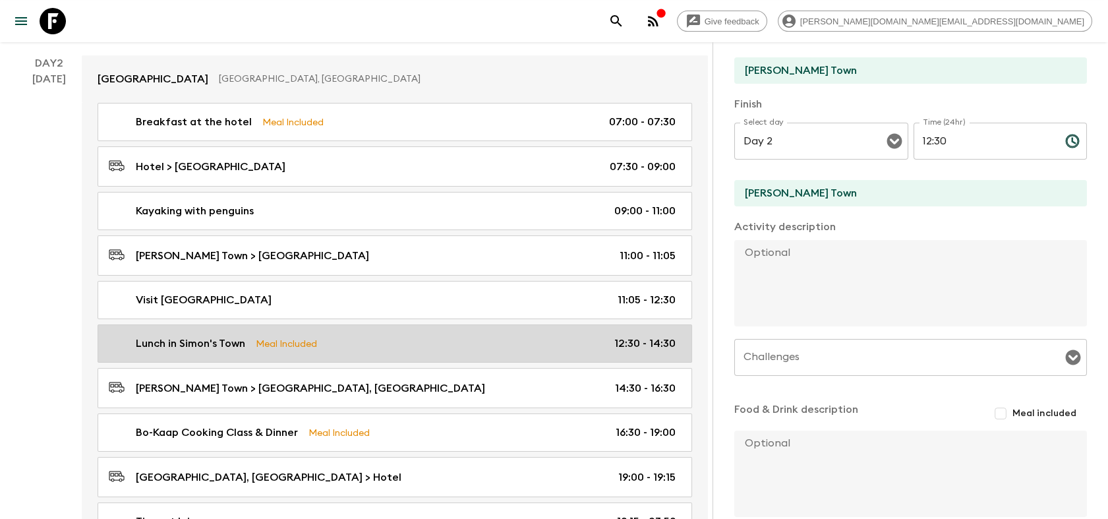
type input "12:30"
type input "14:30"
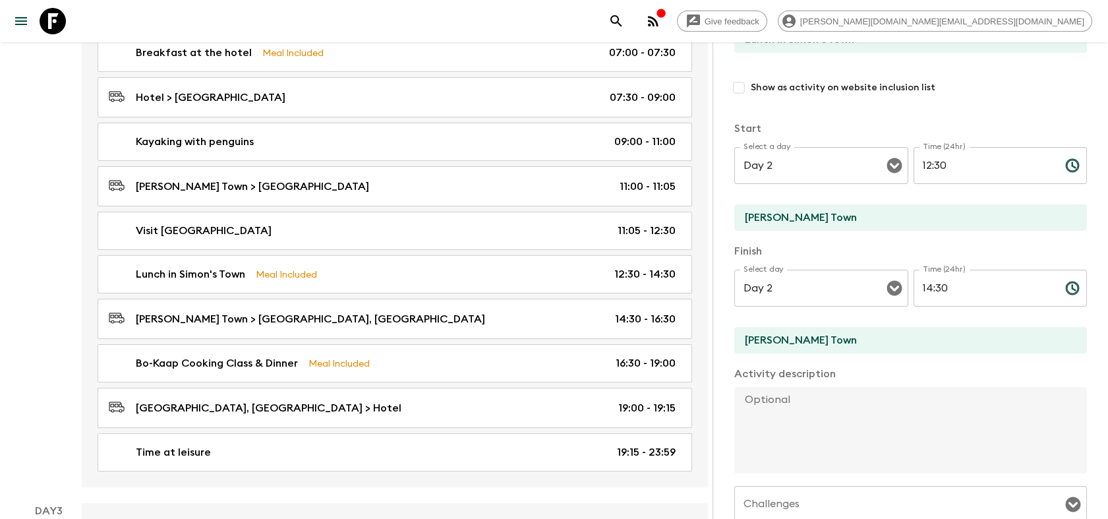
scroll to position [659, 0]
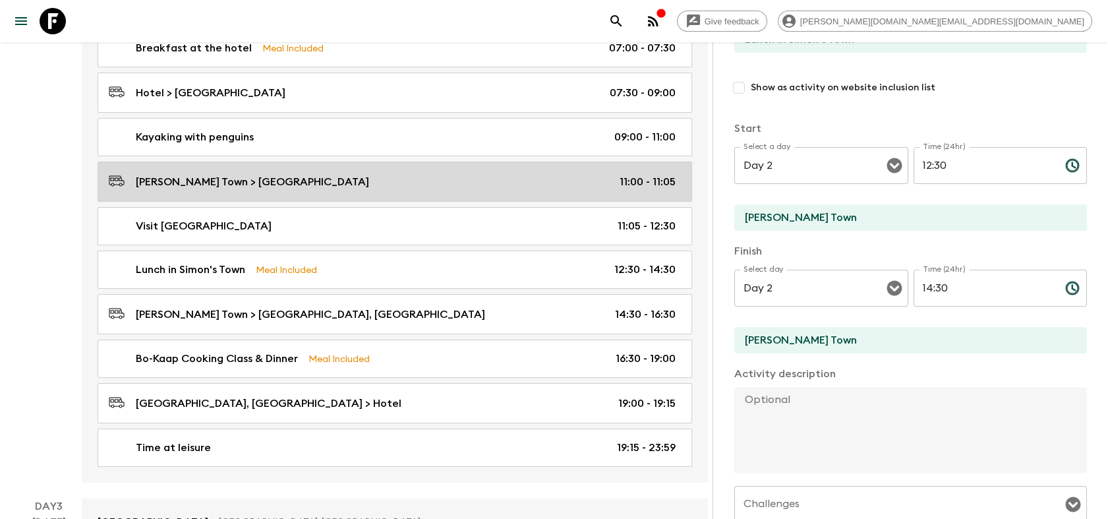
click at [256, 174] on p "[PERSON_NAME] Town > [GEOGRAPHIC_DATA]" at bounding box center [252, 182] width 233 height 16
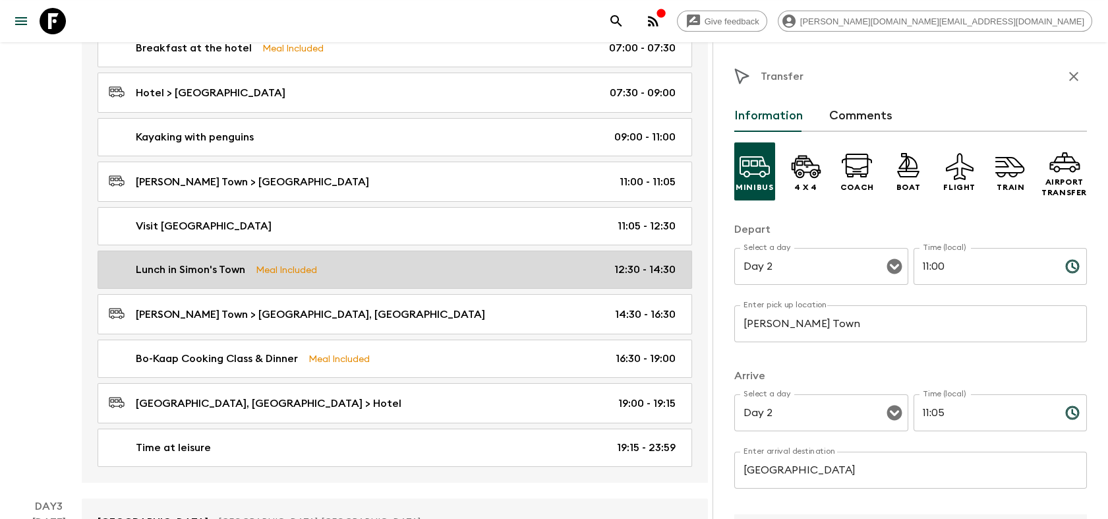
click at [241, 265] on p "Lunch in Simon's Town" at bounding box center [190, 270] width 109 height 16
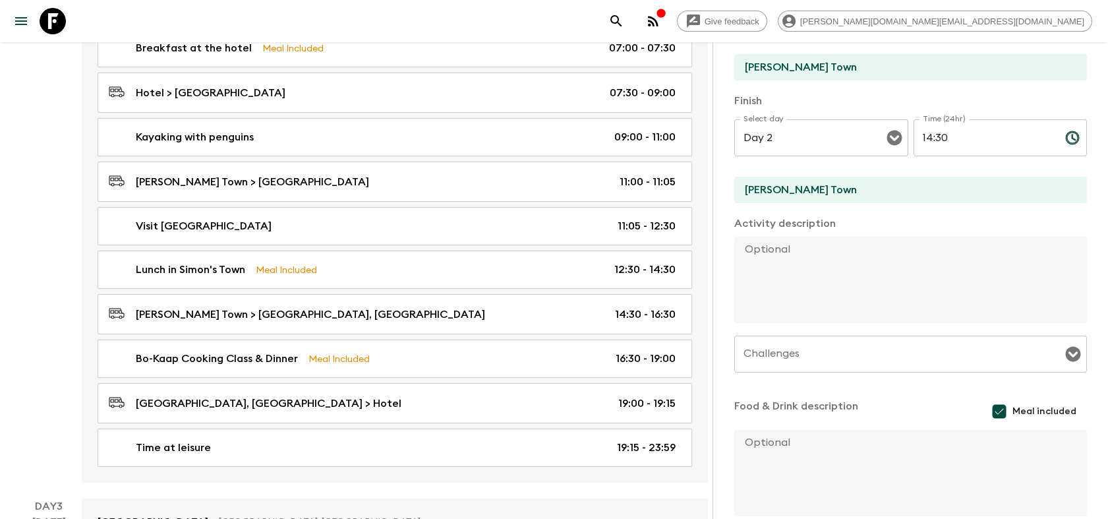
scroll to position [363, 0]
